Goal: Transaction & Acquisition: Purchase product/service

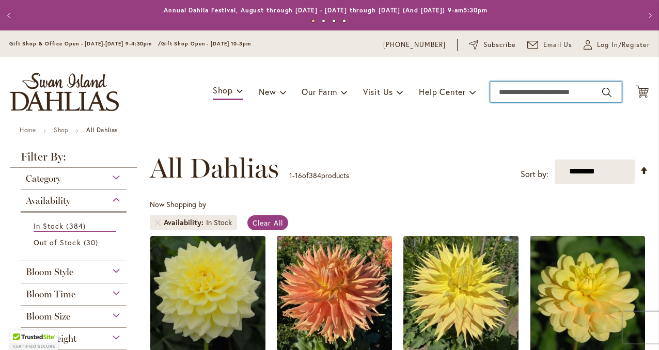
click at [500, 93] on input "Search" at bounding box center [556, 92] width 132 height 21
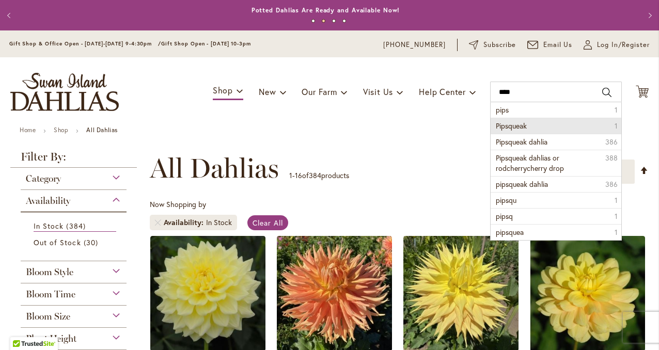
click at [507, 127] on span "Pipsqueak" at bounding box center [511, 126] width 31 height 10
type input "*********"
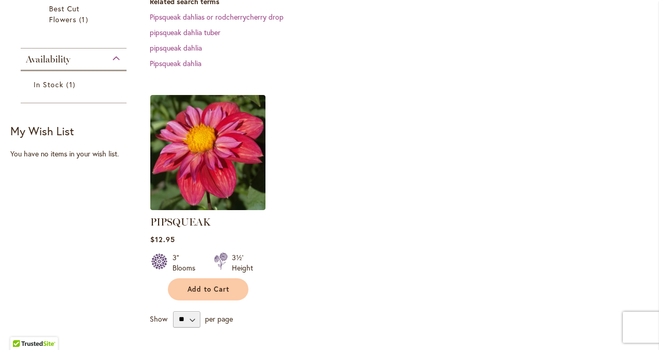
scroll to position [229, 0]
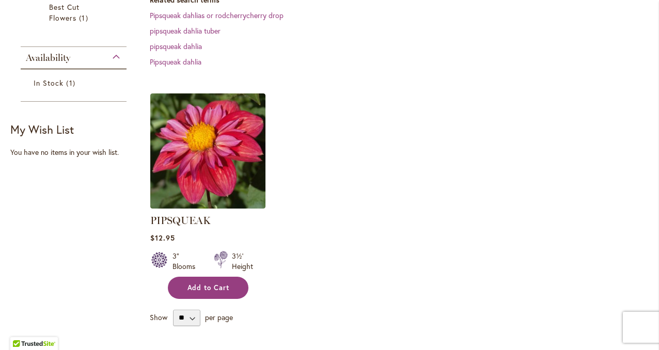
click at [223, 285] on span "Add to Cart" at bounding box center [209, 288] width 42 height 9
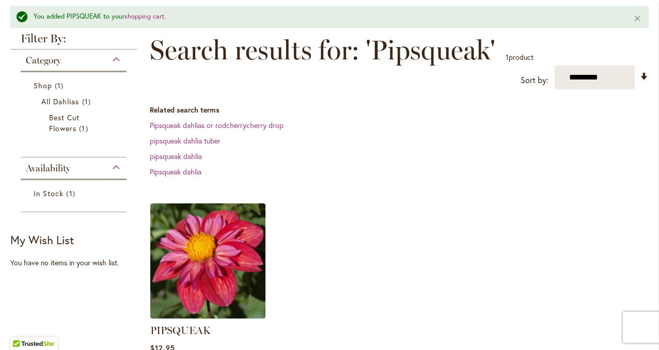
scroll to position [147, 0]
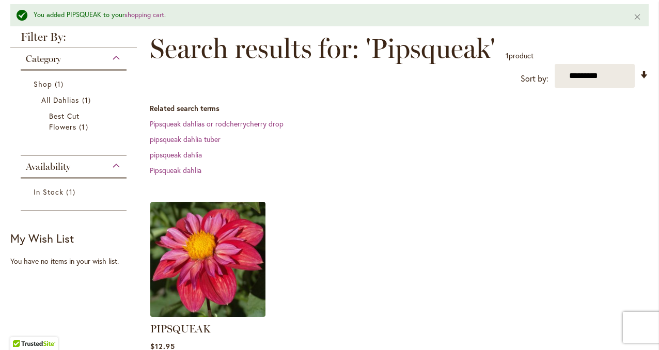
click at [115, 164] on div "Availability" at bounding box center [74, 164] width 106 height 17
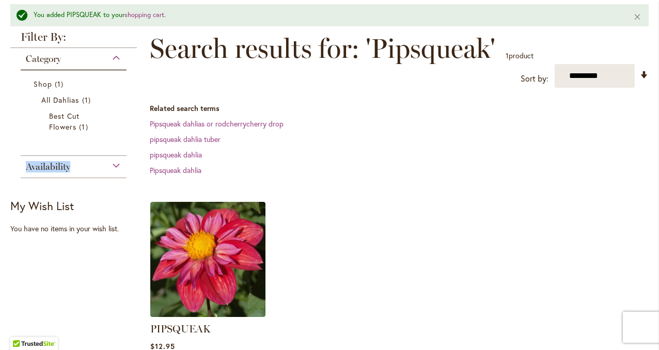
click at [115, 164] on div "Availability" at bounding box center [74, 164] width 106 height 17
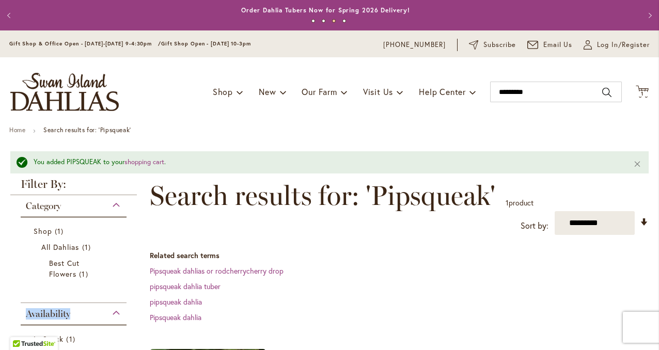
scroll to position [0, 0]
click at [57, 311] on span "Availability" at bounding box center [48, 313] width 44 height 11
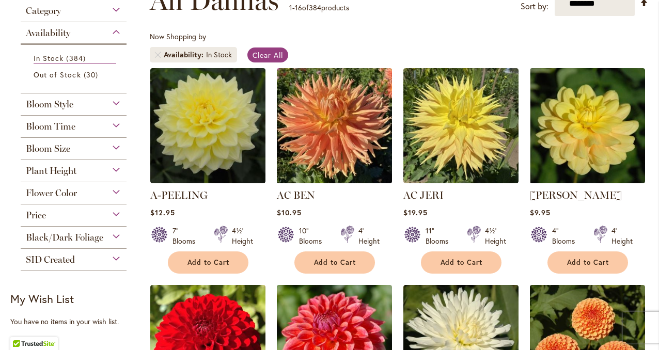
scroll to position [161, 0]
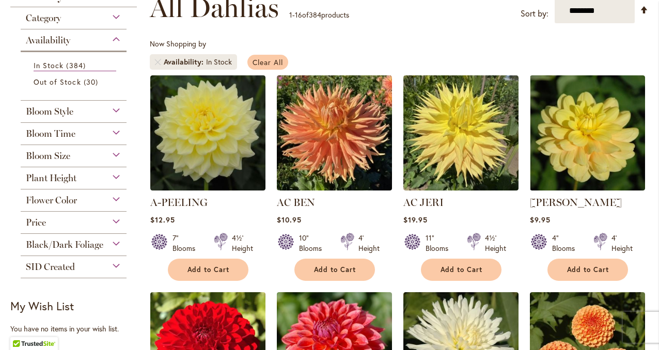
click at [272, 61] on span "Clear All" at bounding box center [268, 62] width 30 height 10
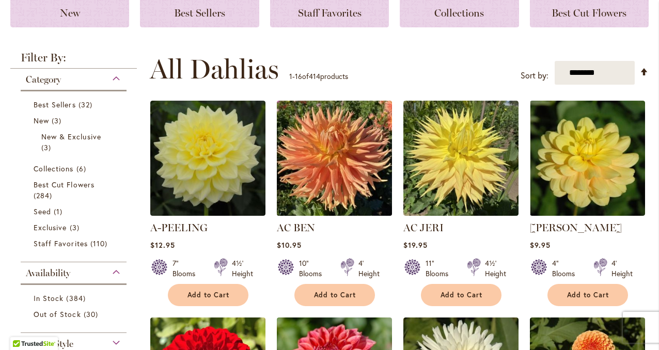
scroll to position [158, 0]
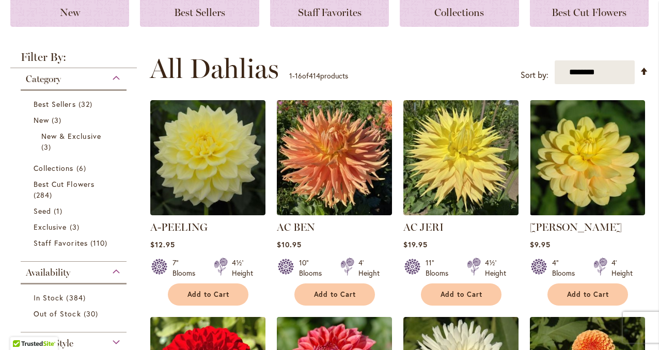
click at [50, 273] on span "Availability" at bounding box center [48, 272] width 44 height 11
click at [115, 272] on div "Availability" at bounding box center [74, 270] width 106 height 17
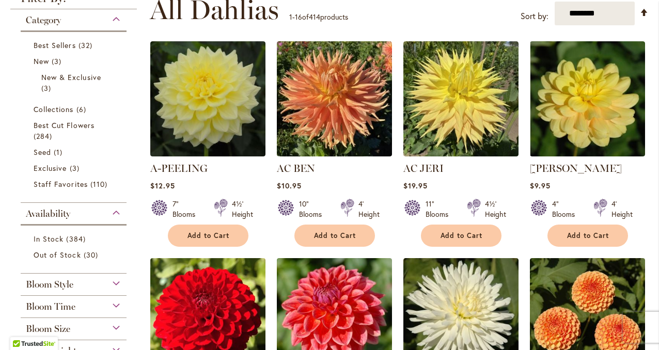
scroll to position [217, 0]
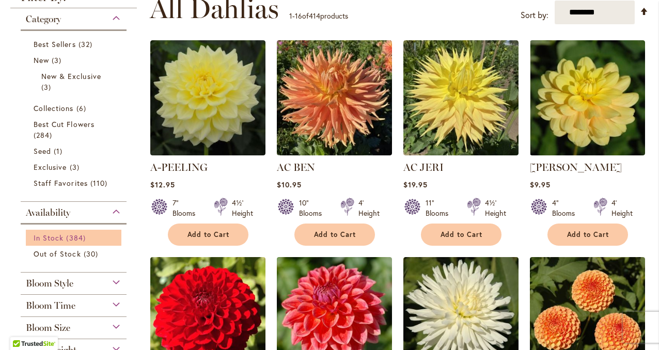
click at [74, 237] on span "384 items" at bounding box center [77, 237] width 22 height 11
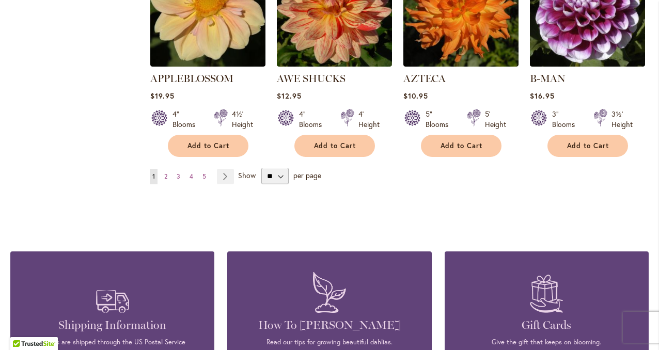
scroll to position [950, 0]
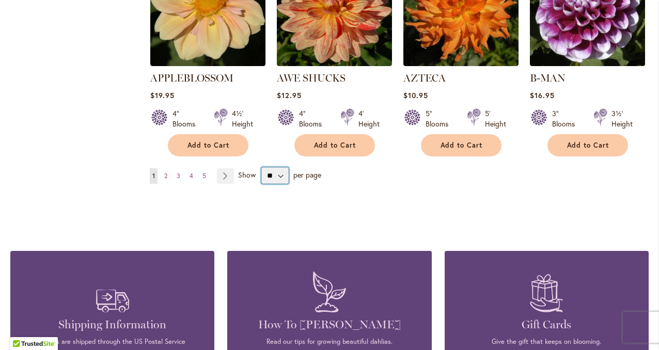
select select "**"
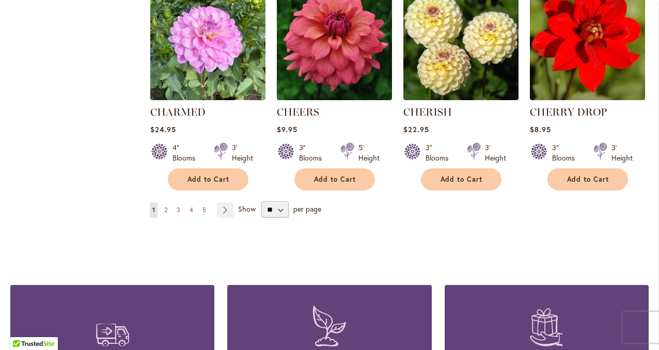
scroll to position [3550, 0]
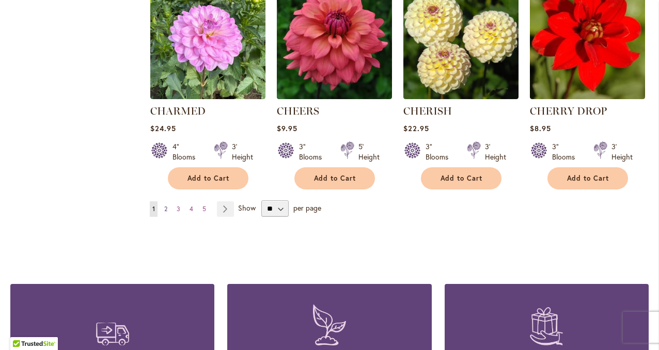
click at [164, 205] on span "2" at bounding box center [165, 209] width 3 height 8
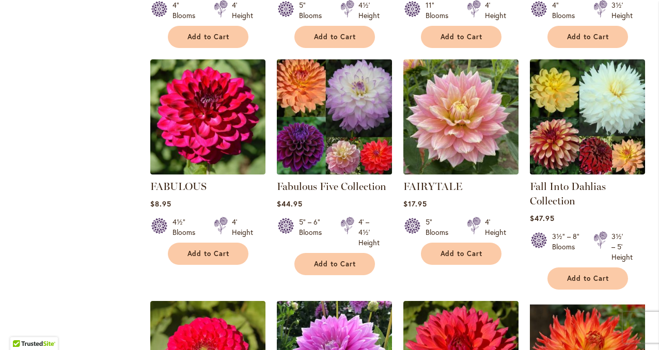
scroll to position [2637, 0]
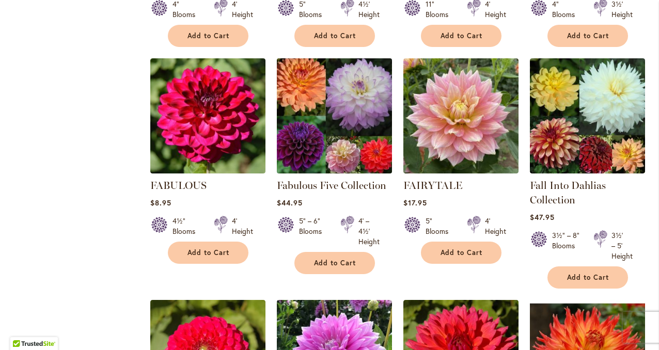
click at [315, 99] on img at bounding box center [334, 115] width 121 height 121
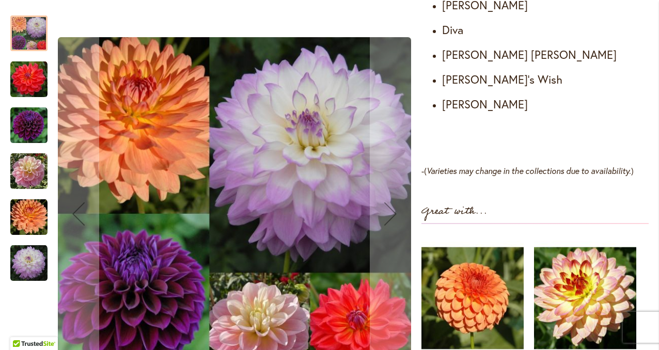
scroll to position [682, 0]
